Goal: Navigation & Orientation: Go to known website

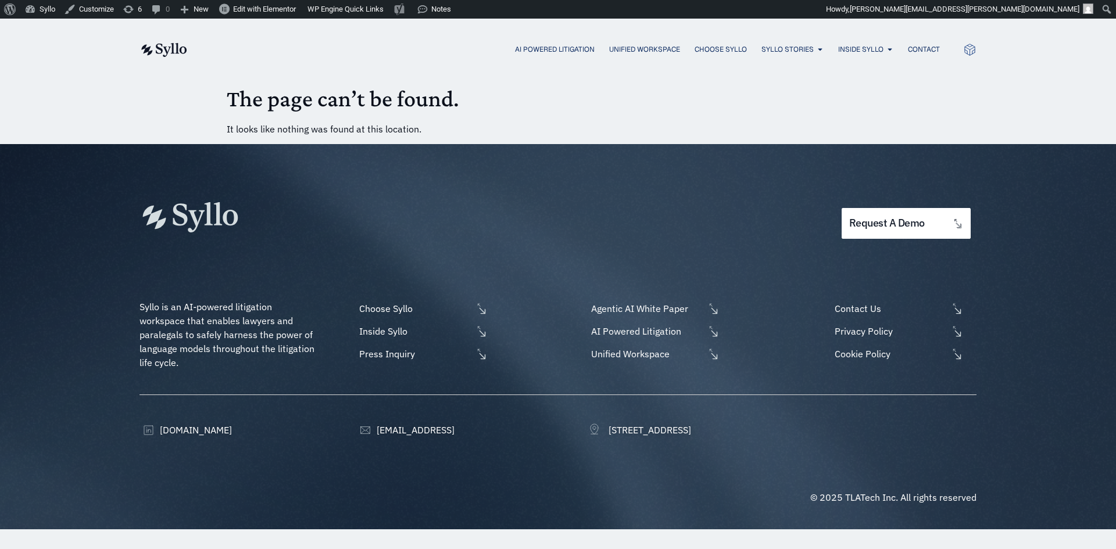
click at [323, 187] on div "request a demo" at bounding box center [557, 194] width 837 height 101
